Goal: Task Accomplishment & Management: Manage account settings

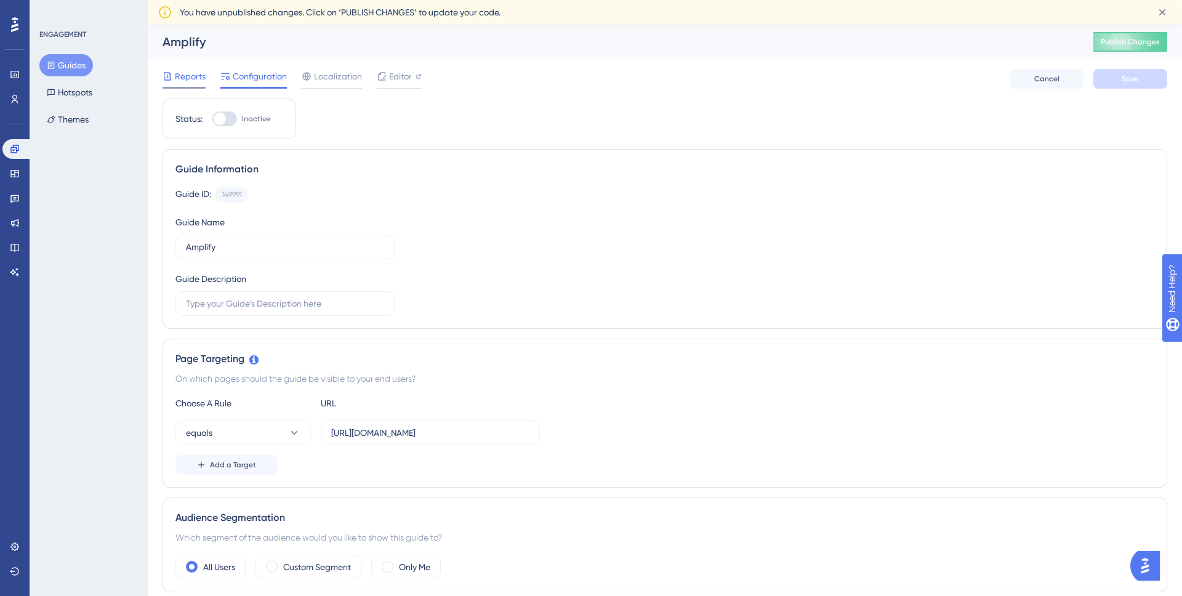
click at [177, 76] on span "Reports" at bounding box center [190, 76] width 31 height 15
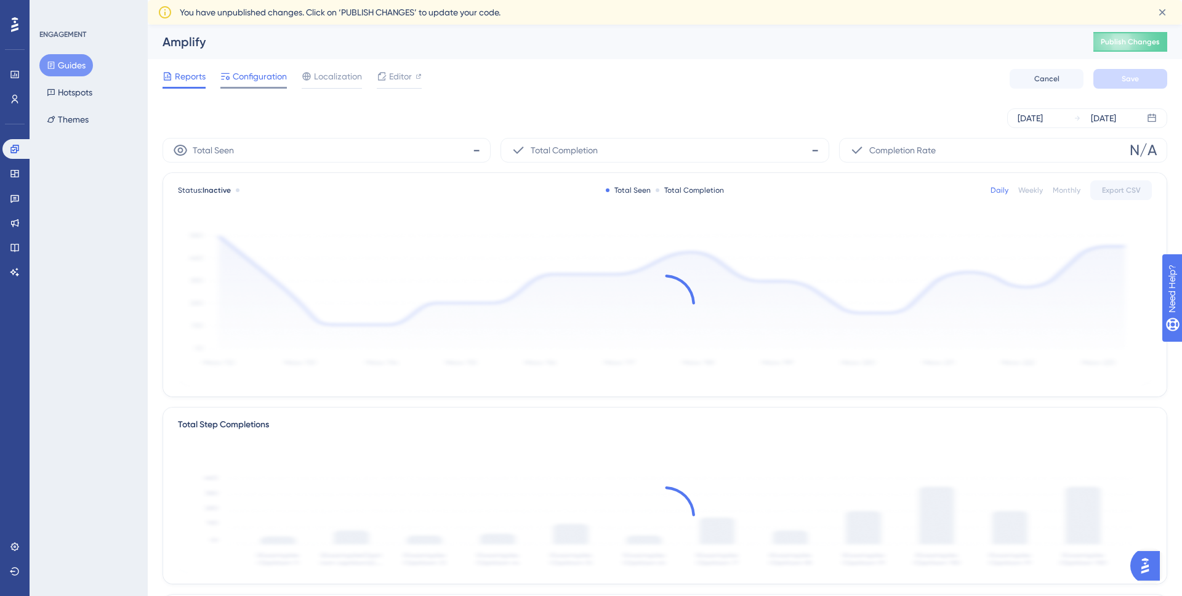
click at [252, 78] on span "Configuration" at bounding box center [260, 76] width 54 height 15
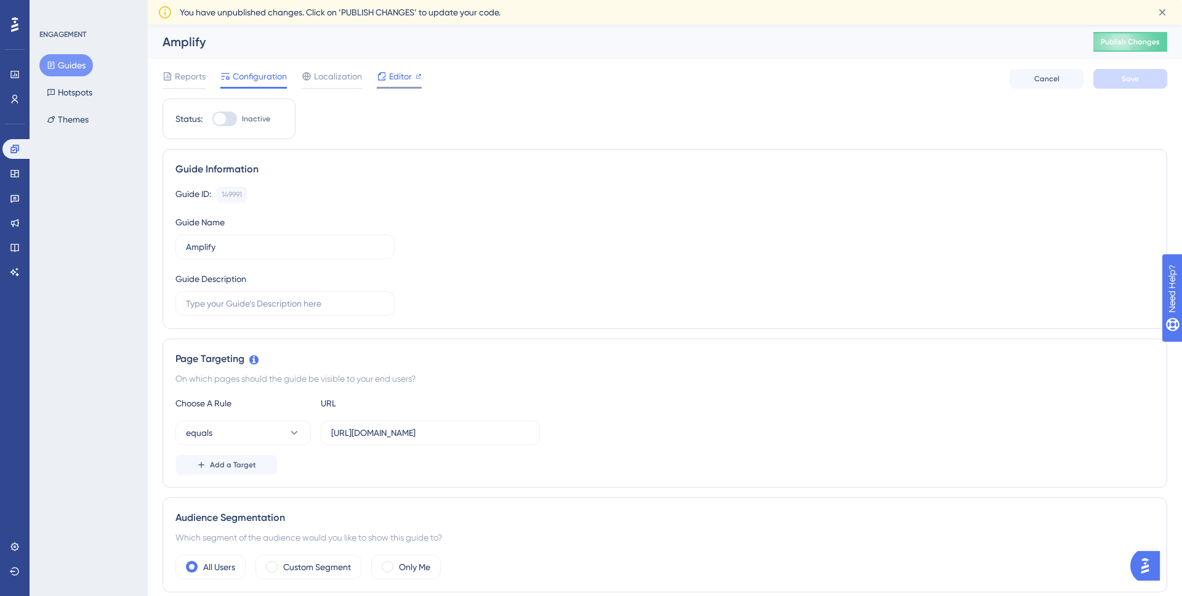
click at [379, 79] on icon at bounding box center [382, 76] width 10 height 10
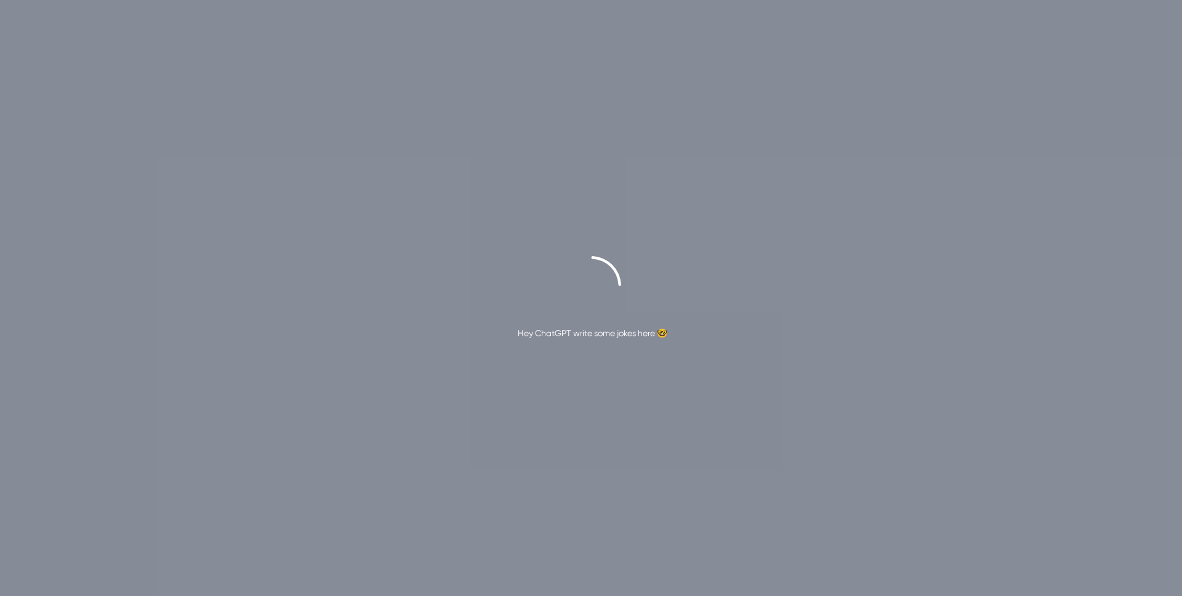
click at [620, 335] on div "Hey ChatGPT write some jokes here 🤓" at bounding box center [593, 333] width 150 height 15
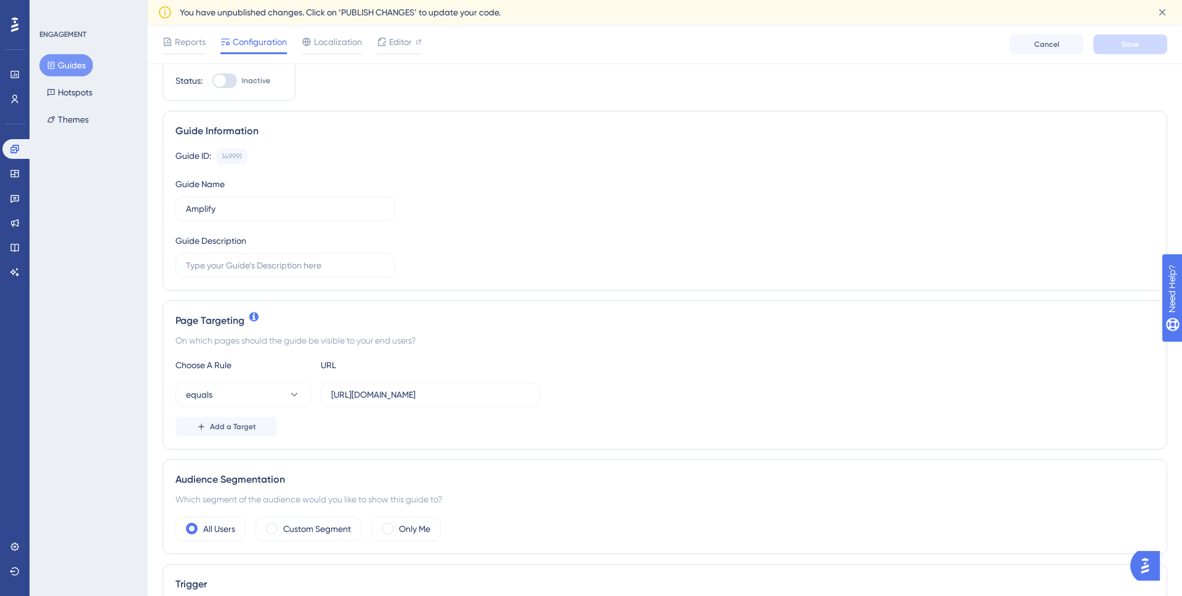
scroll to position [80, 0]
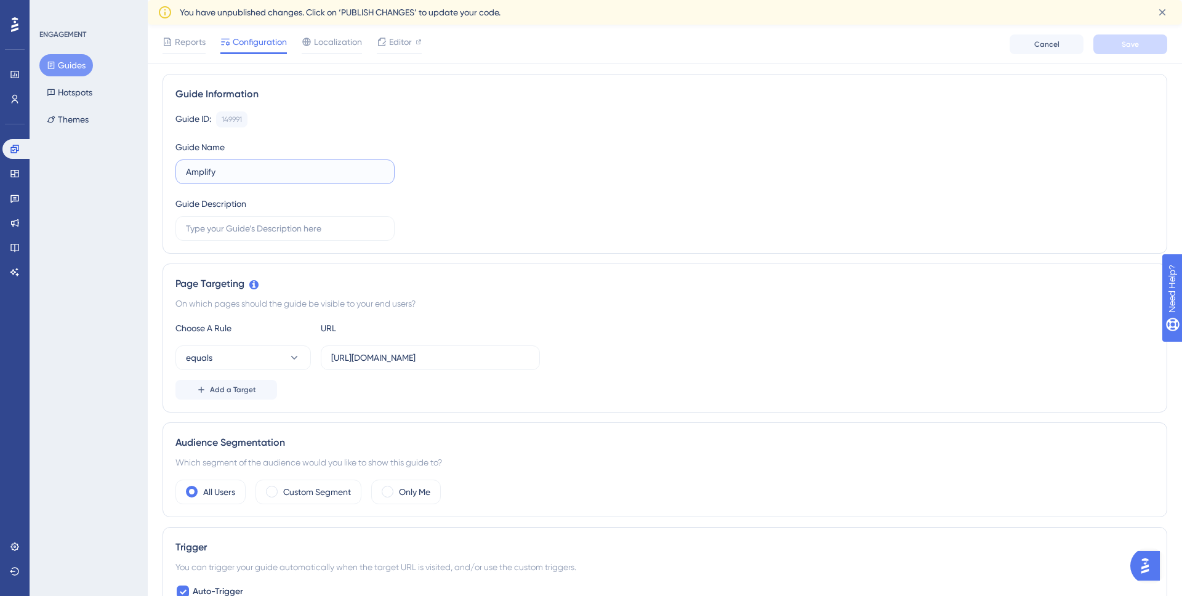
click at [249, 172] on input "Amplify" at bounding box center [285, 172] width 198 height 14
click at [268, 233] on input "text" at bounding box center [285, 229] width 198 height 14
type input "An intro to Amplify for first-time users upon logging in after an Account Admin…"
click at [427, 358] on input "[URL][DOMAIN_NAME]" at bounding box center [430, 358] width 198 height 14
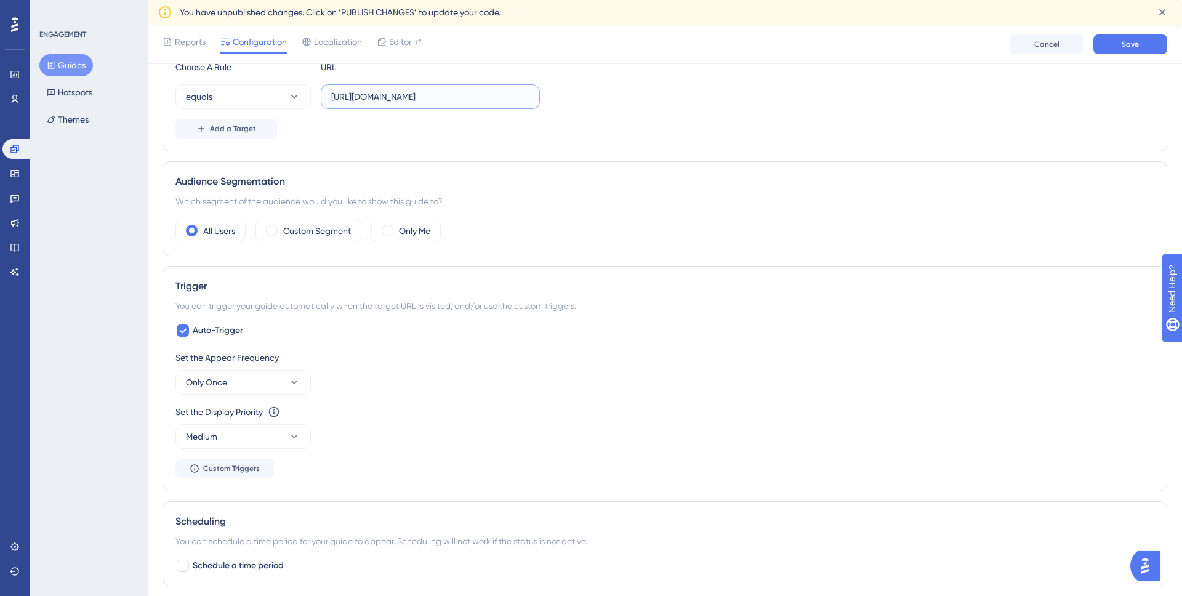
scroll to position [366, 0]
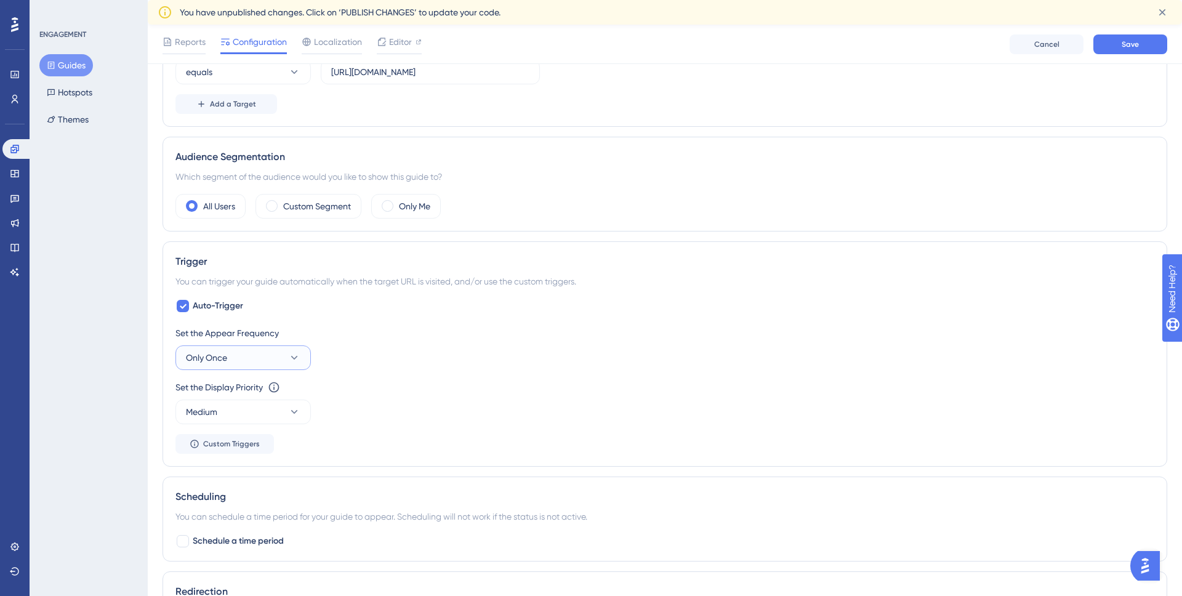
click at [274, 361] on button "Only Once" at bounding box center [242, 357] width 135 height 25
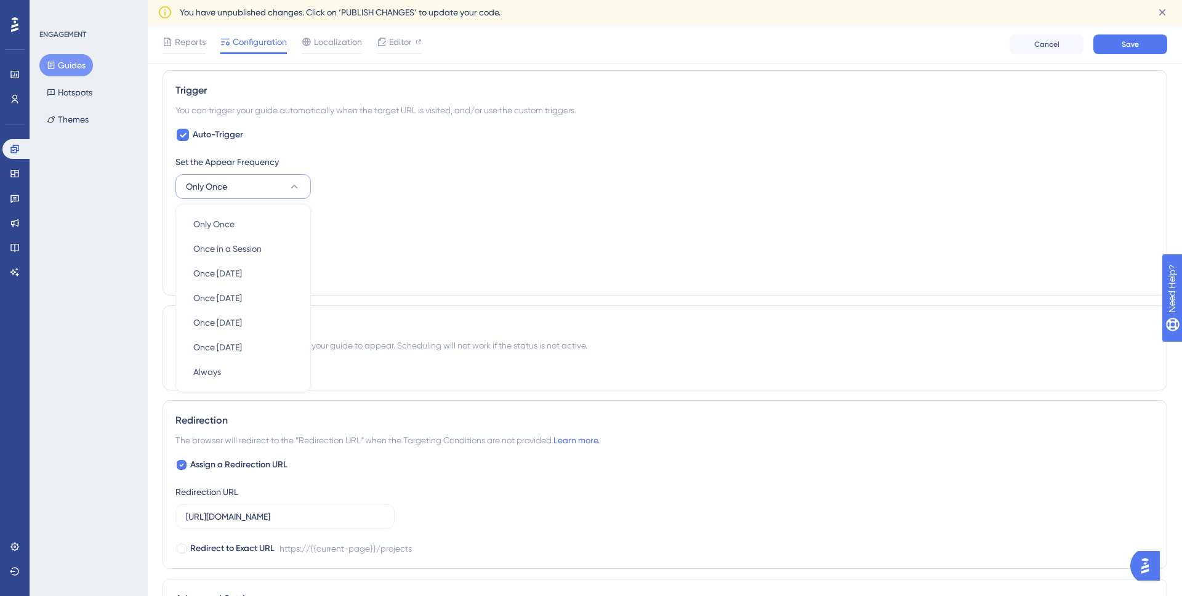
click at [422, 249] on div "Set the Display Priority This option will set the display priority between auto…" at bounding box center [664, 231] width 979 height 44
click at [252, 273] on span "Custom Triggers" at bounding box center [231, 273] width 57 height 10
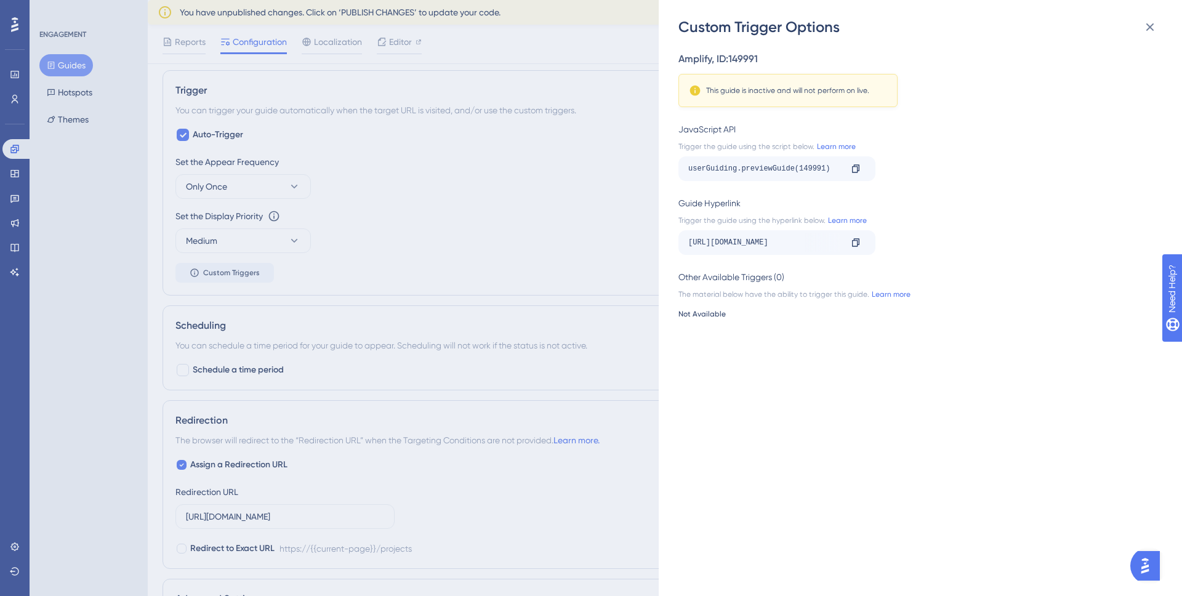
click at [576, 185] on div "Custom Trigger Options Amplify , ID: 149991 This guide is inactive and will not…" at bounding box center [591, 298] width 1182 height 596
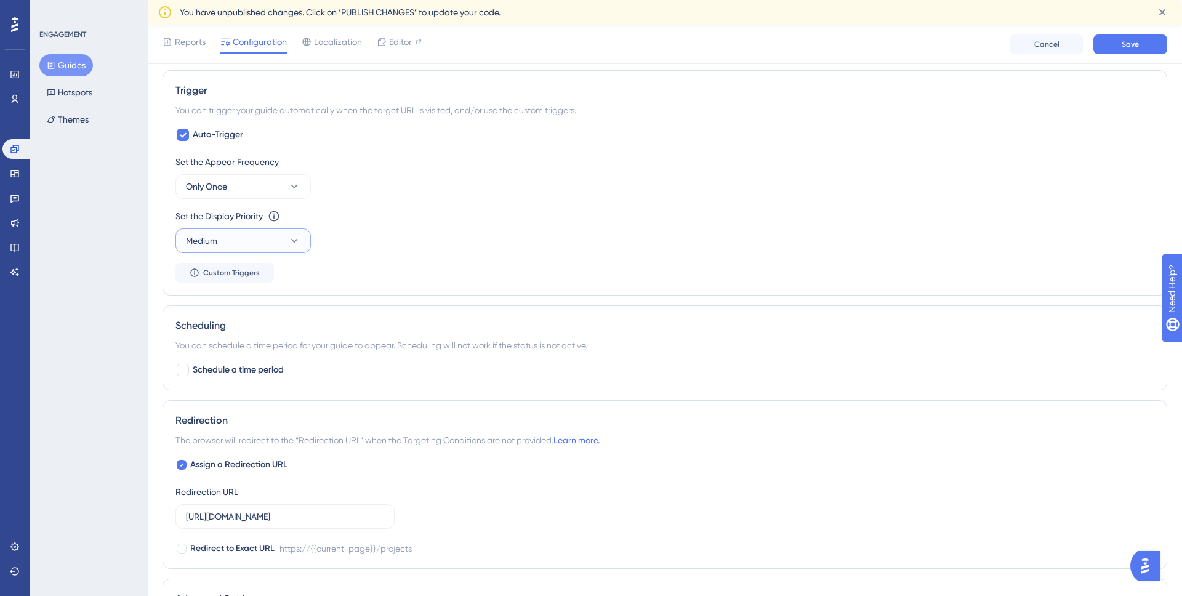
click at [293, 241] on icon at bounding box center [294, 241] width 7 height 4
click at [433, 236] on div "Set the Display Priority This option will set the display priority between auto…" at bounding box center [664, 231] width 979 height 44
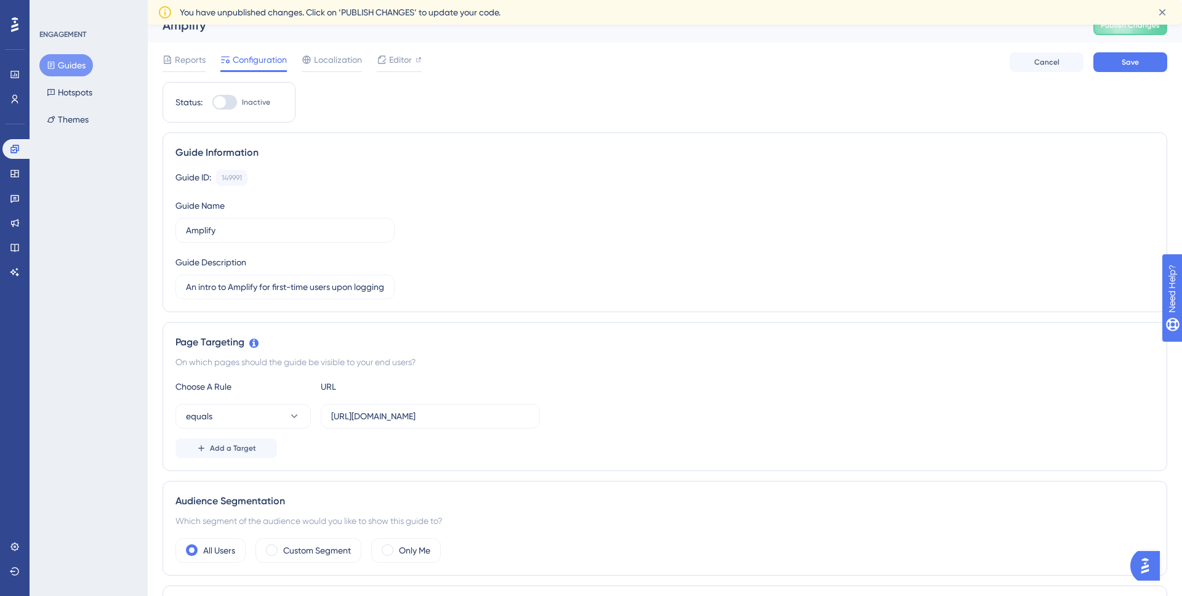
scroll to position [0, 0]
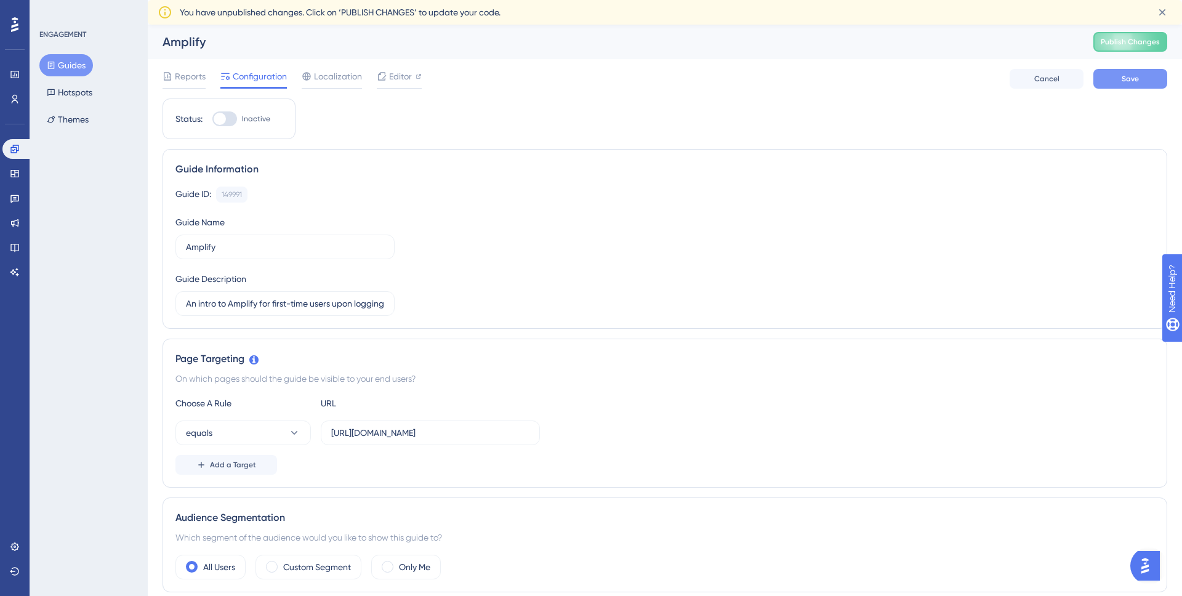
click at [1138, 81] on span "Save" at bounding box center [1130, 79] width 17 height 10
click at [898, 279] on div "Guide ID: 149991 Copy Guide Name Amplify Guide Description An intro to Amplify …" at bounding box center [664, 251] width 979 height 129
